Goal: Navigation & Orientation: Go to known website

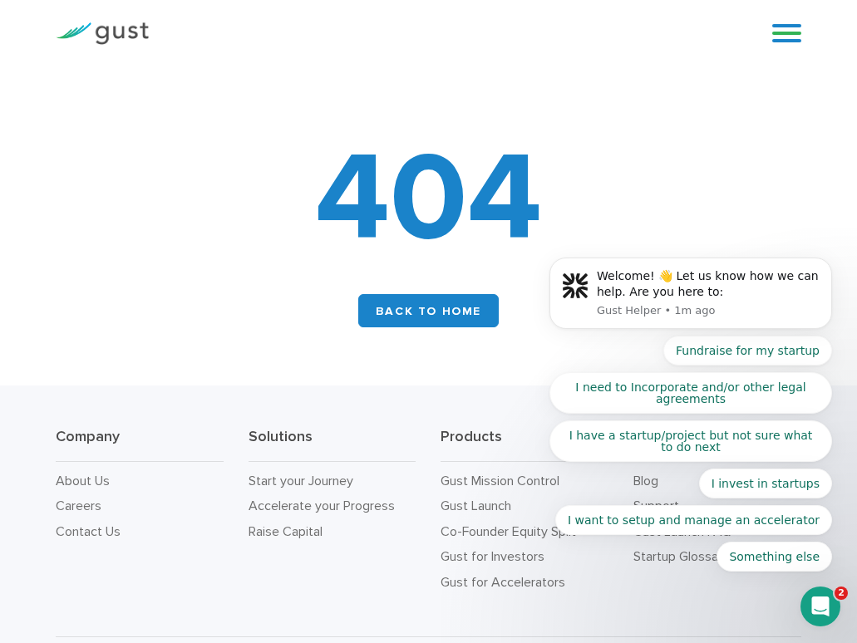
click at [773, 44] on body "Welcome! 👋 Let us know how we can help. Are you here to: Gust Helper • 1m ago F…" at bounding box center [690, 297] width 319 height 588
click at [779, 32] on body "Welcome! 👋 Let us know how we can help. Are you here to: Gust Helper • 1m ago F…" at bounding box center [690, 297] width 319 height 588
click at [107, 23] on img at bounding box center [102, 33] width 93 height 22
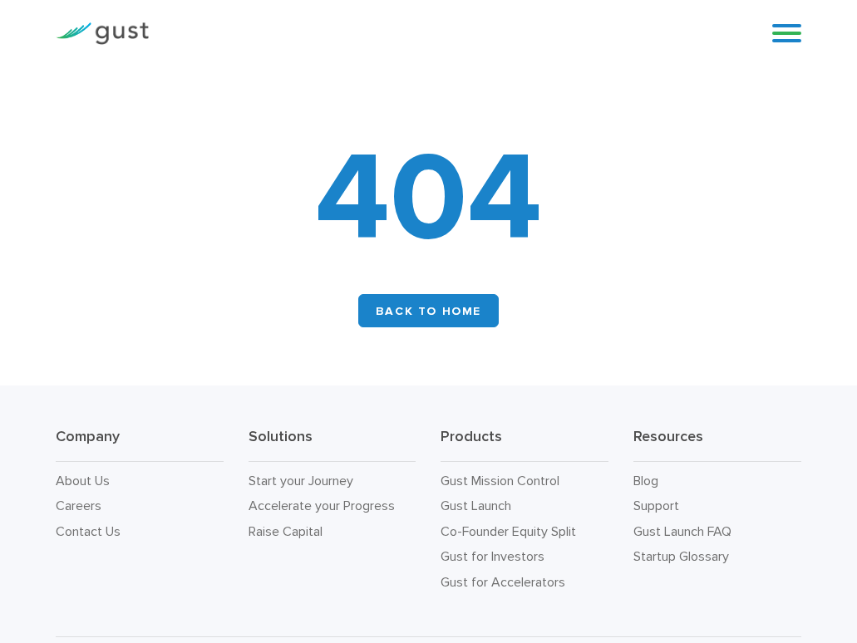
click at [127, 19] on div at bounding box center [102, 33] width 118 height 48
click at [114, 37] on img at bounding box center [102, 33] width 93 height 22
